Goal: Find contact information: Find contact information

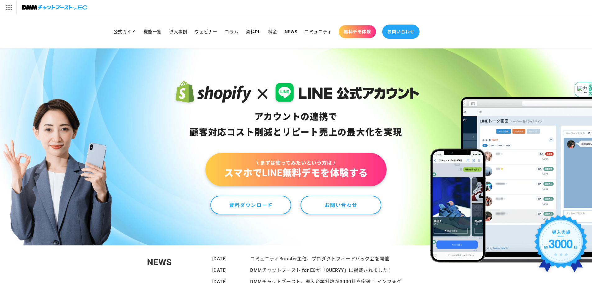
click at [402, 30] on span "お問い合わせ" at bounding box center [400, 32] width 27 height 6
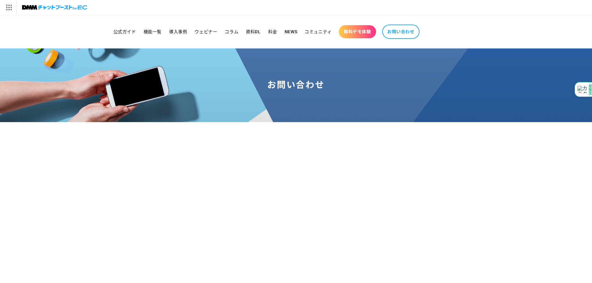
click at [432, 153] on section "お問い合わせ" at bounding box center [296, 285] width 592 height 474
